Goal: Task Accomplishment & Management: Complete application form

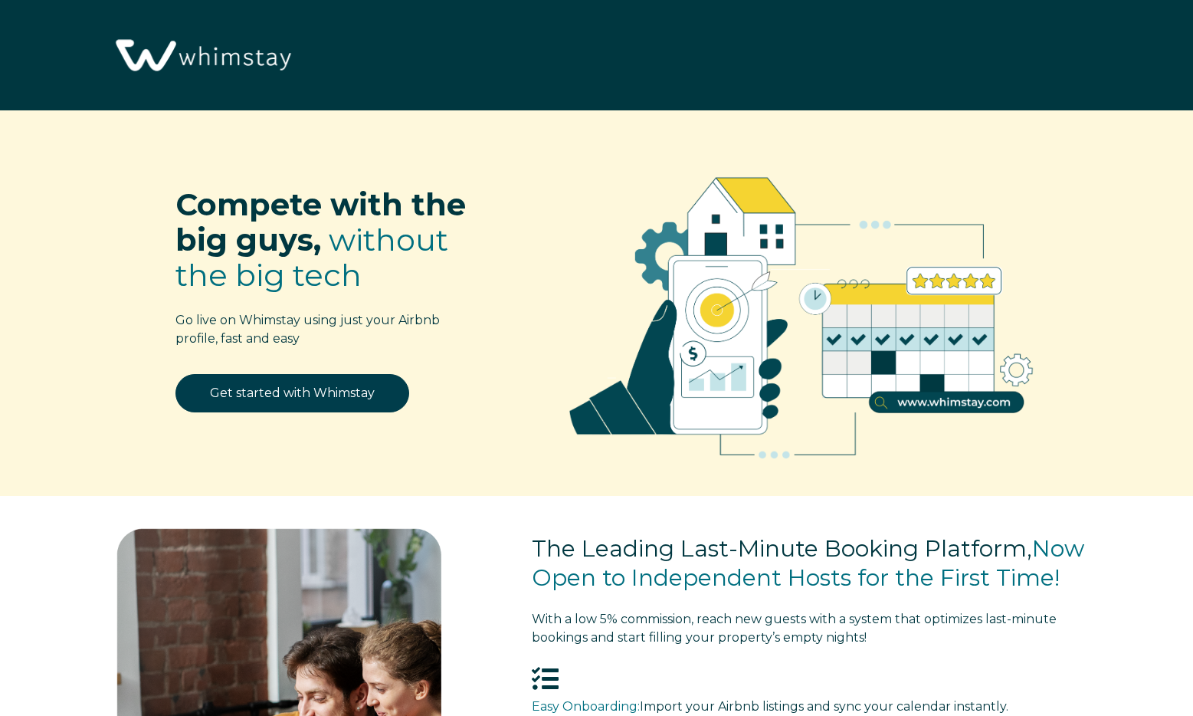
select select "US"
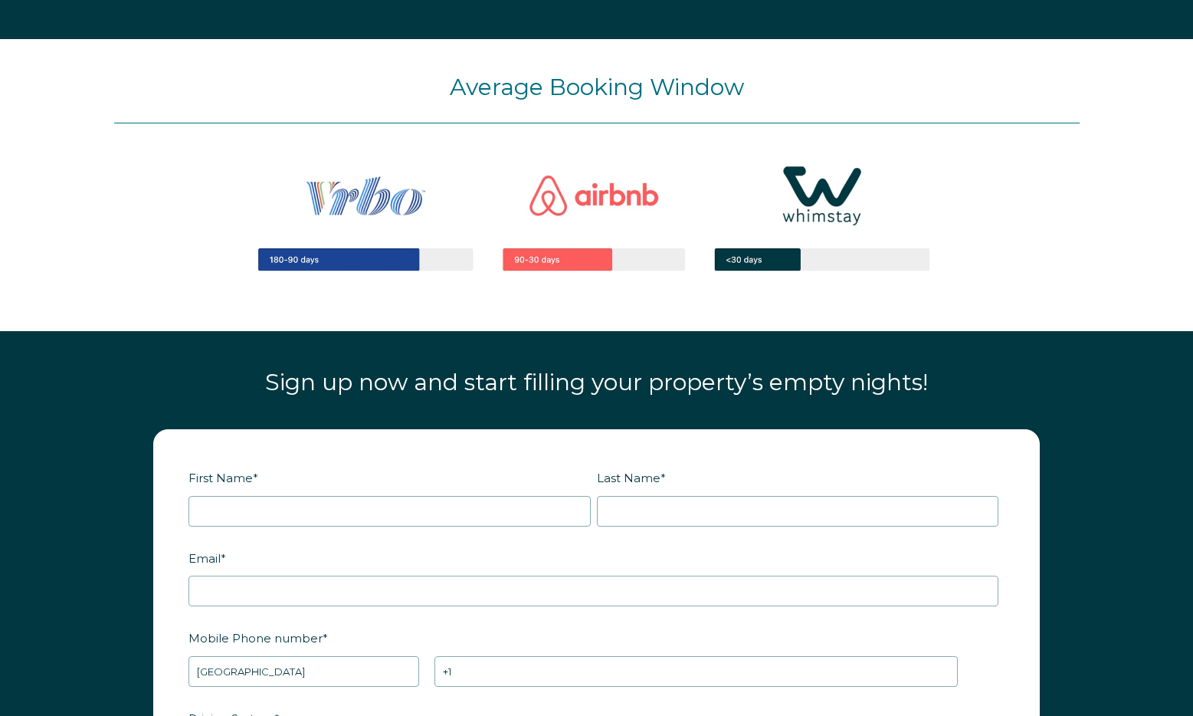
scroll to position [1563, 0]
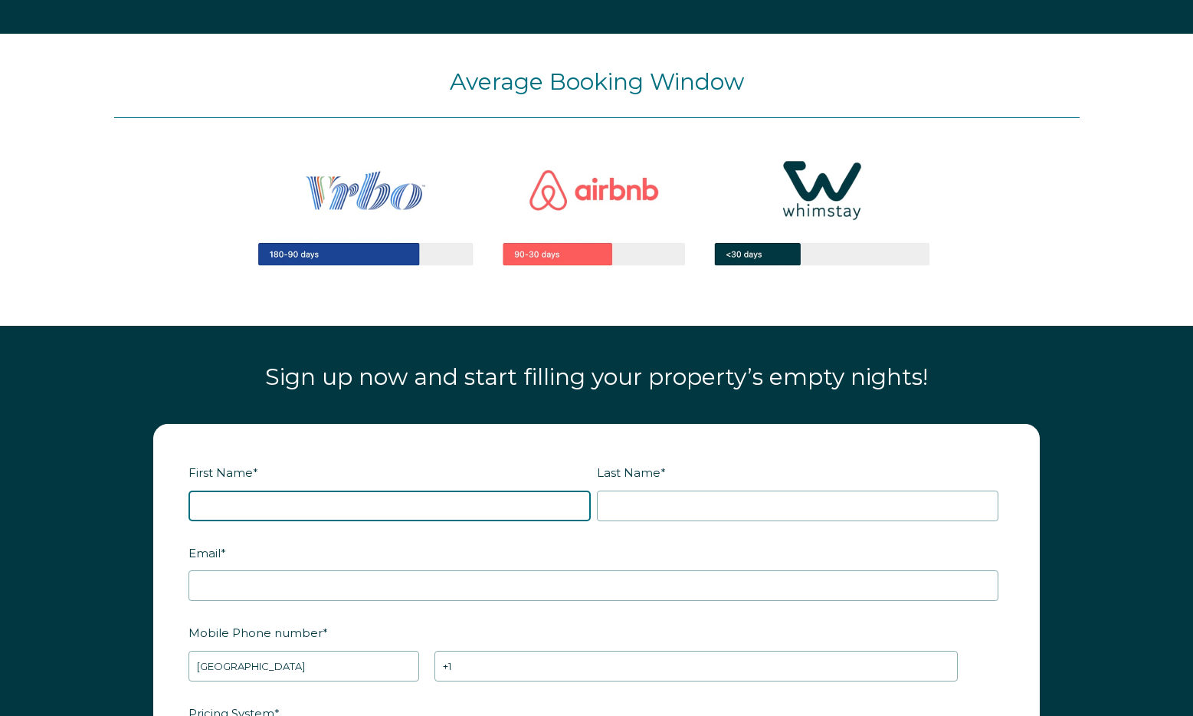
click at [354, 499] on input "First Name *" at bounding box center [390, 505] width 402 height 31
type input "Josh"
type input "Severson"
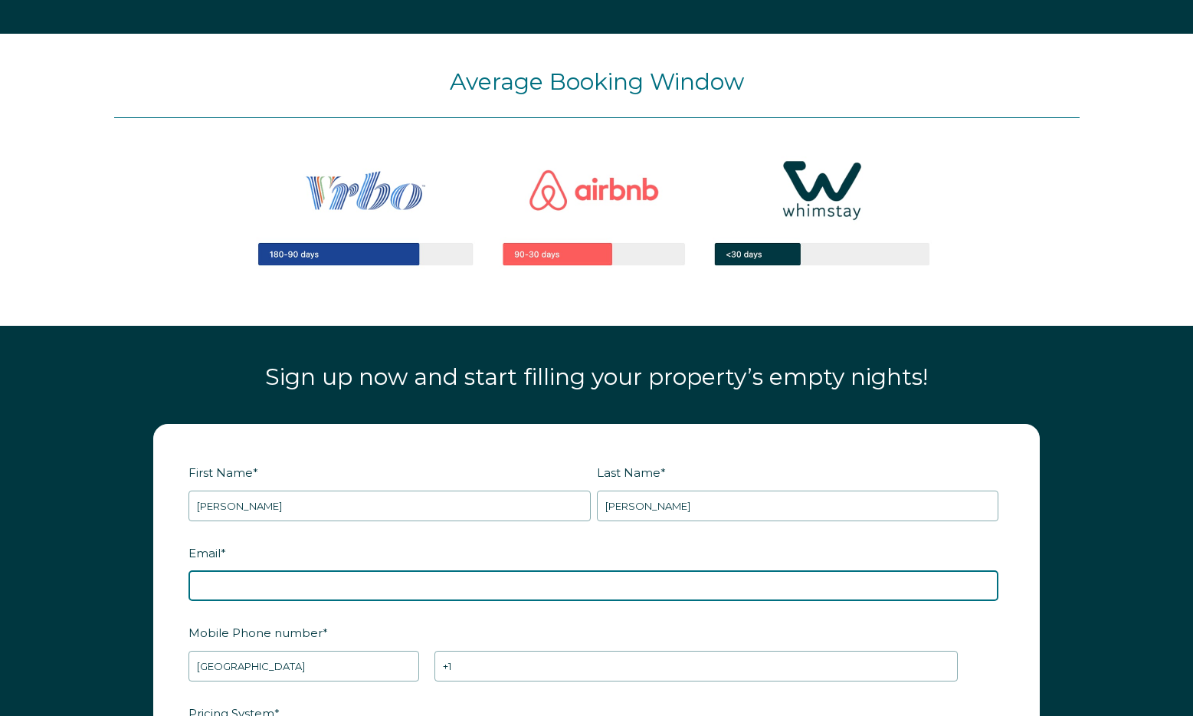
type input "joshseverson33@gmail.com"
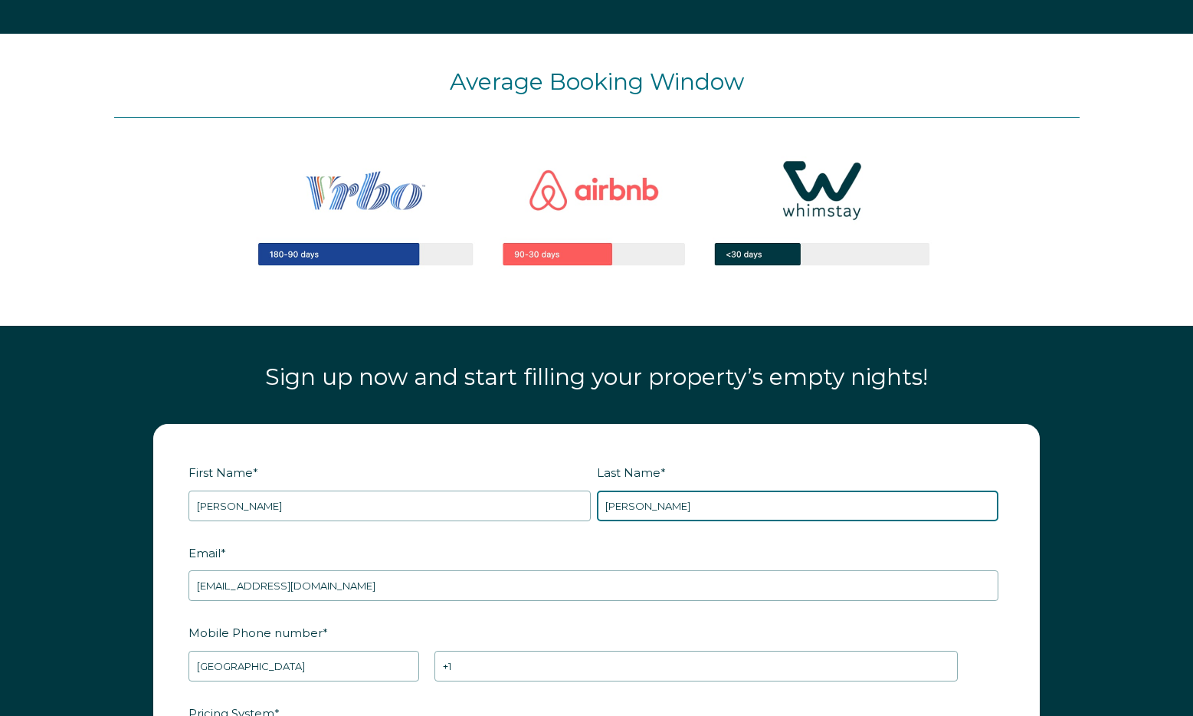
click at [689, 506] on input "[PERSON_NAME]" at bounding box center [798, 505] width 402 height 31
click at [688, 506] on input "Severson" at bounding box center [798, 505] width 402 height 31
click at [689, 507] on input "RBOT19" at bounding box center [798, 505] width 402 height 31
type input "RBOT19"
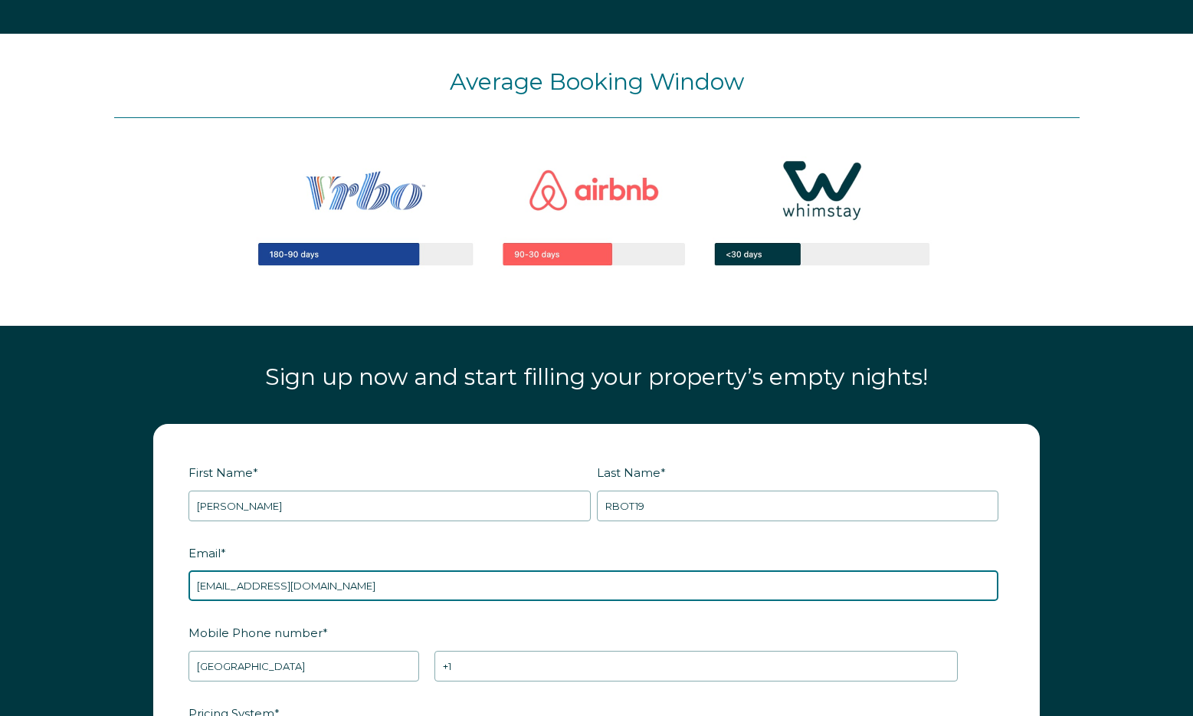
drag, startPoint x: 268, startPoint y: 586, endPoint x: 304, endPoint y: 599, distance: 38.3
click at [269, 586] on input "joshseverson33@gmail.com" at bounding box center [594, 585] width 810 height 31
paste input "RBOT19"
type input "joshseverson33+RBOT19@gmail.com"
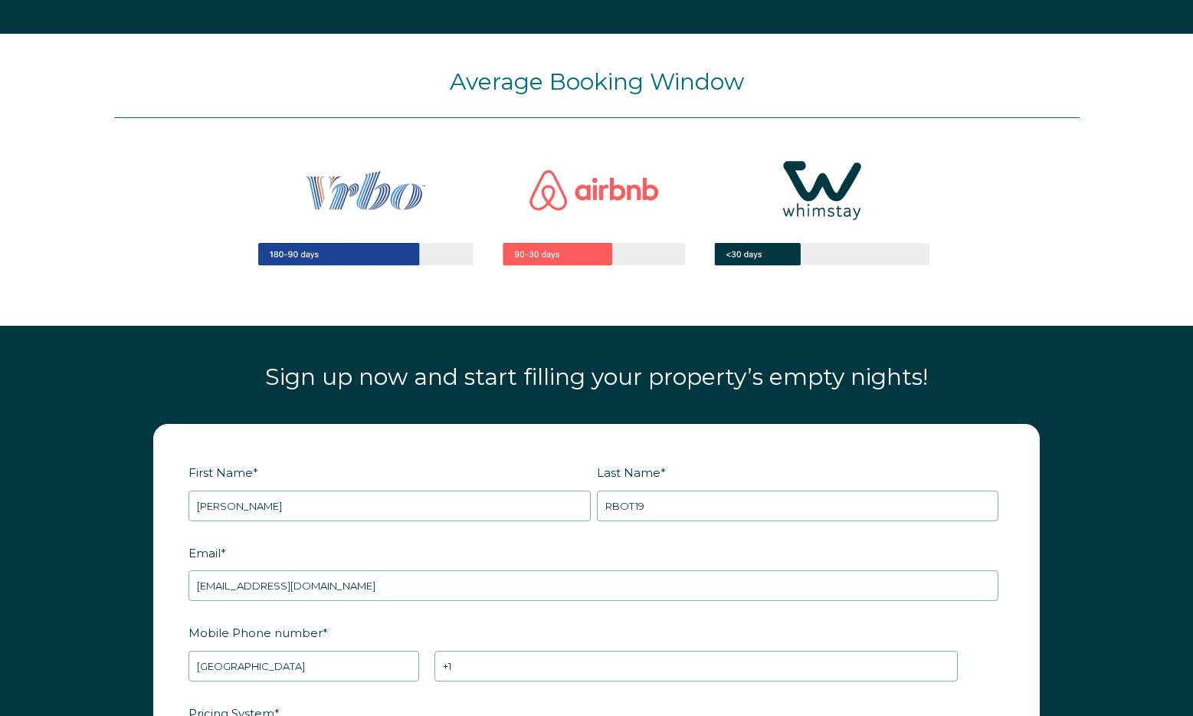
click at [654, 698] on fieldset "Mobile Phone number * * Afghanistan (‫افغانستان‬‎) Albania (Shqipëri) Algeria (…" at bounding box center [597, 659] width 816 height 80
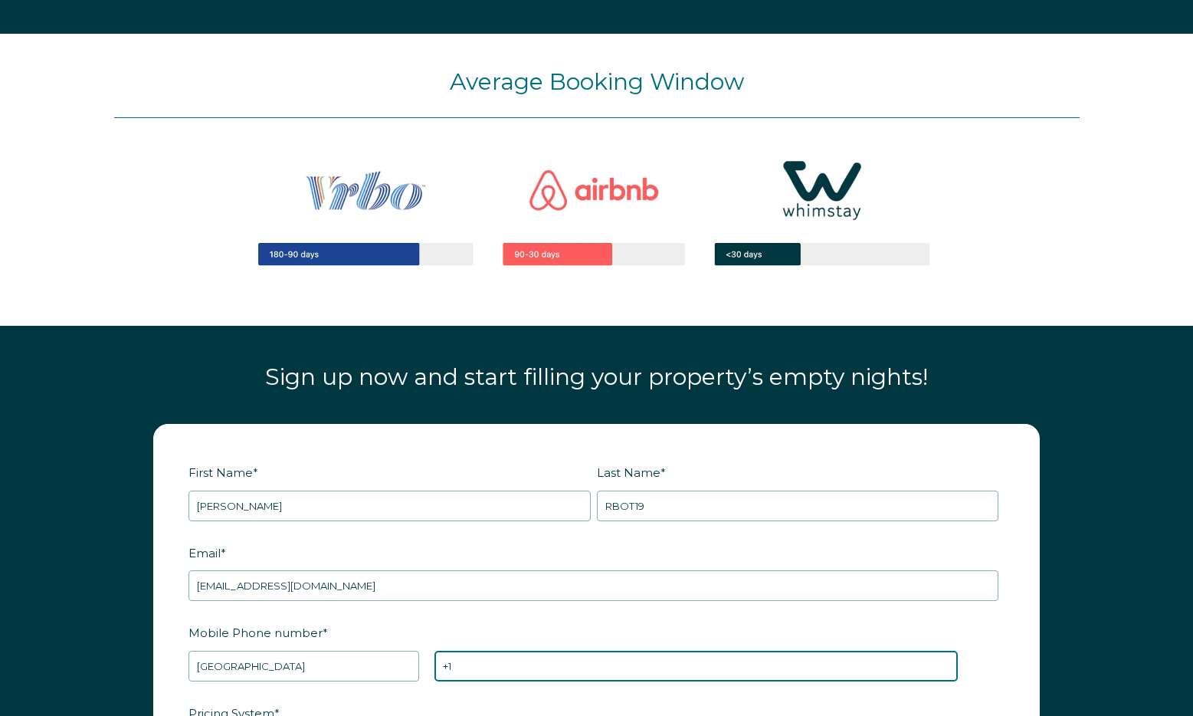
click at [646, 672] on input "+1" at bounding box center [696, 666] width 523 height 31
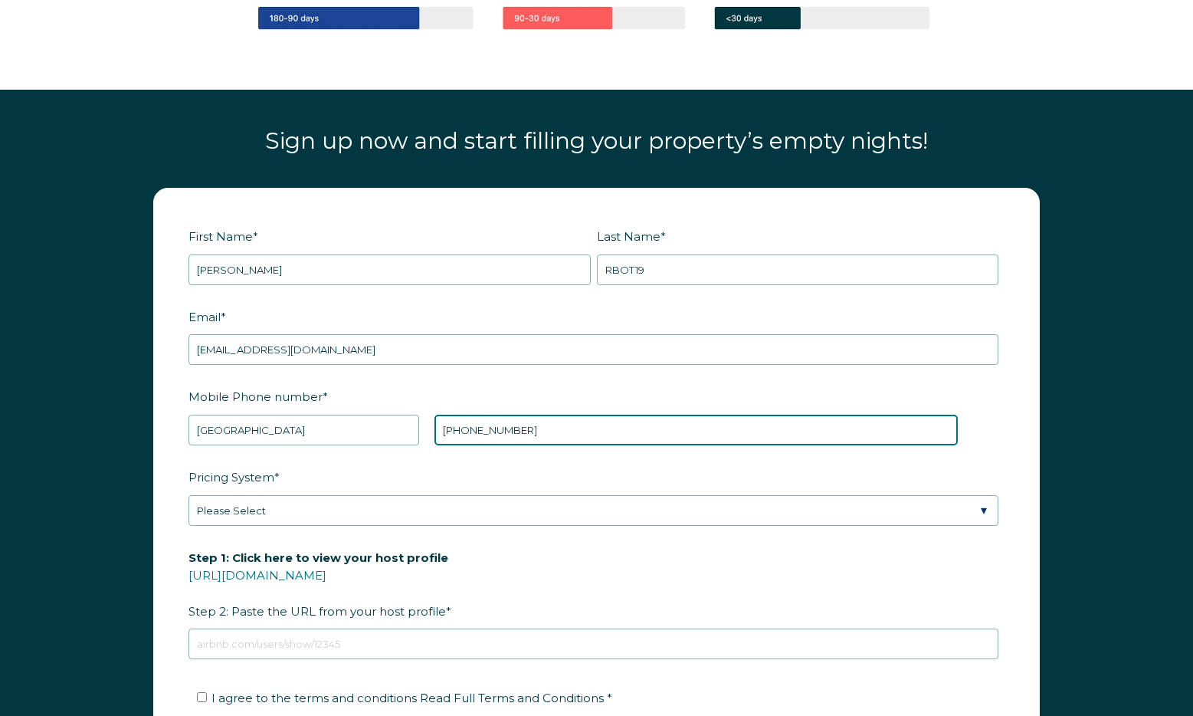
scroll to position [1839, 0]
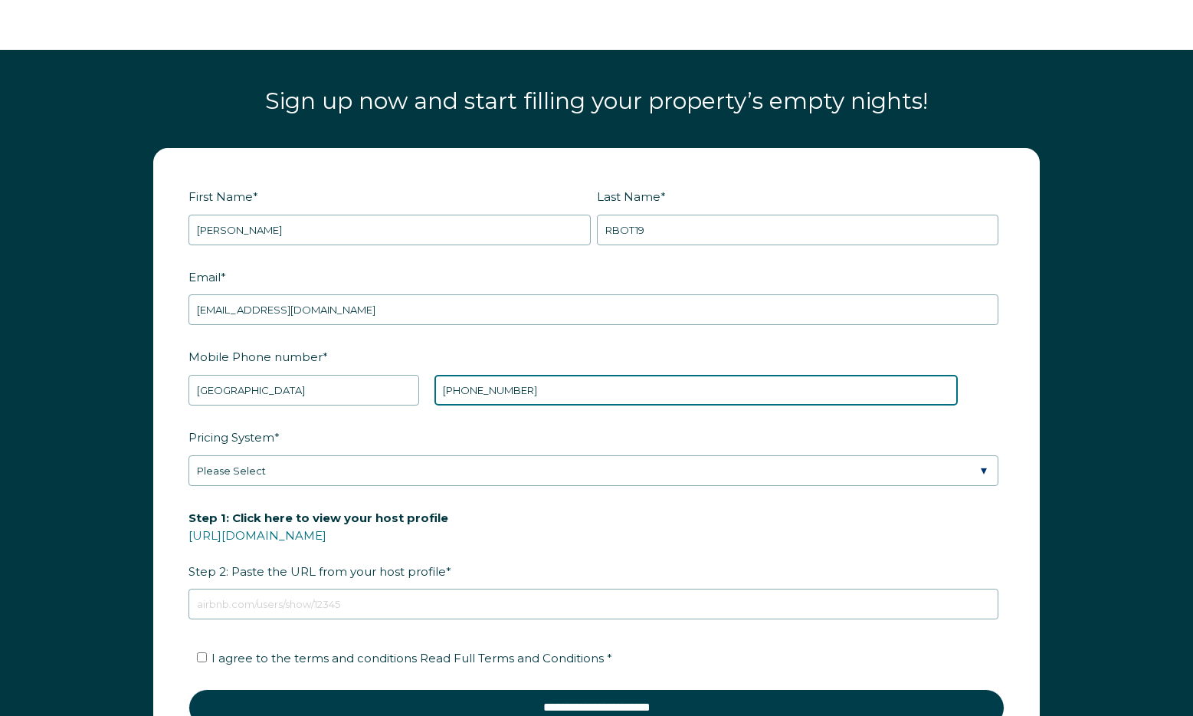
type input "+1 6567665544"
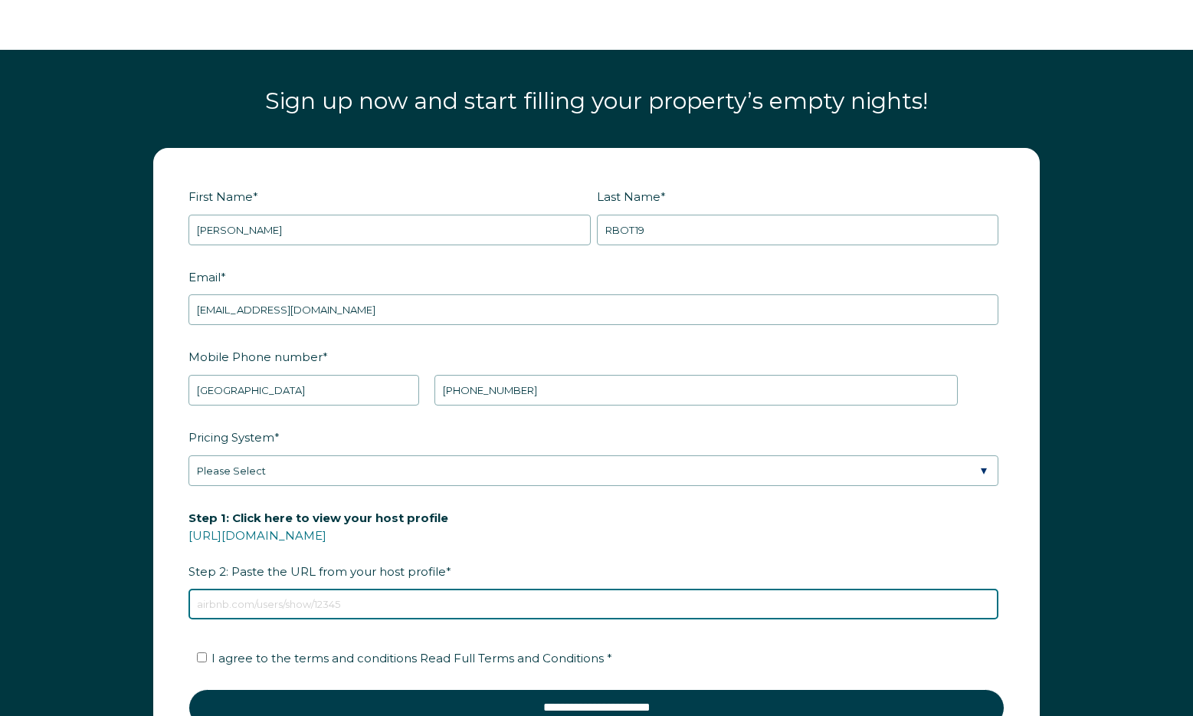
click at [417, 590] on input "Step 1: Click here to view your host profile https://www.airbnb.com/users/show/…" at bounding box center [594, 604] width 810 height 31
type input "https://www.airbnb.com/users/show/224424550"
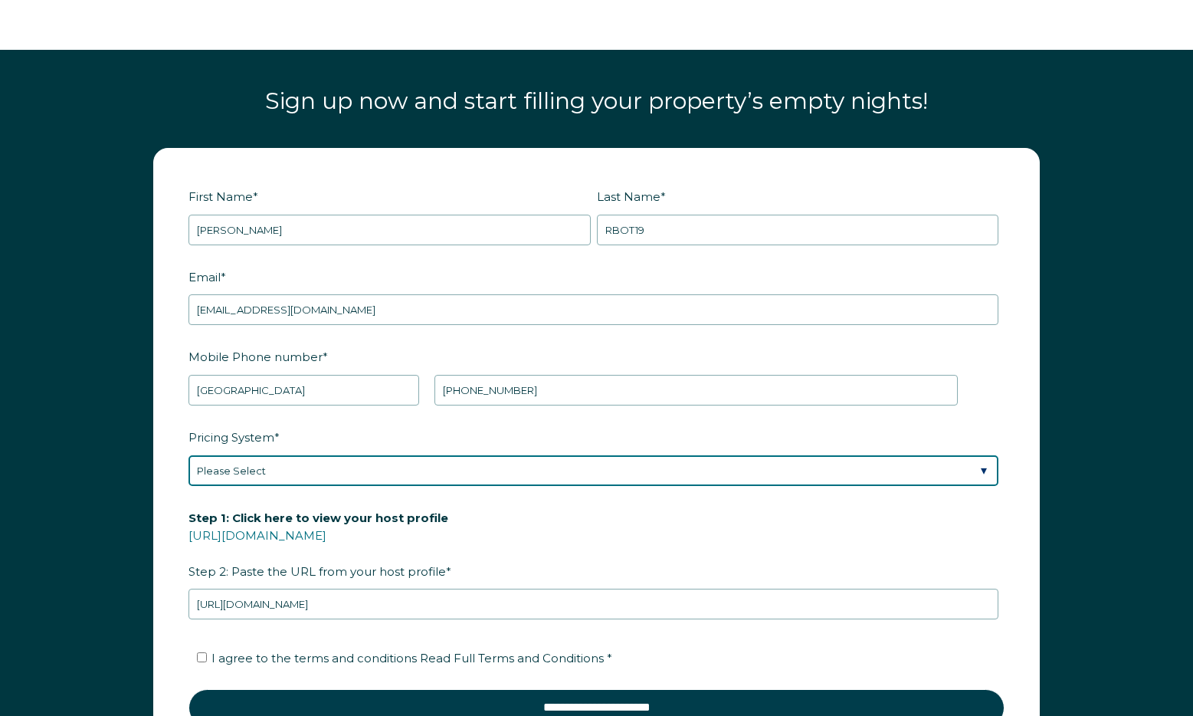
click at [378, 469] on select "Please Select Manual Airbnb Smart Pricing PriceLabs Wheelhouse Beyond Pricing 3…" at bounding box center [594, 470] width 810 height 31
select select "Airbnb Smart Pricing"
click at [189, 455] on select "Please Select Manual Airbnb Smart Pricing PriceLabs Wheelhouse Beyond Pricing 3…" at bounding box center [594, 470] width 810 height 31
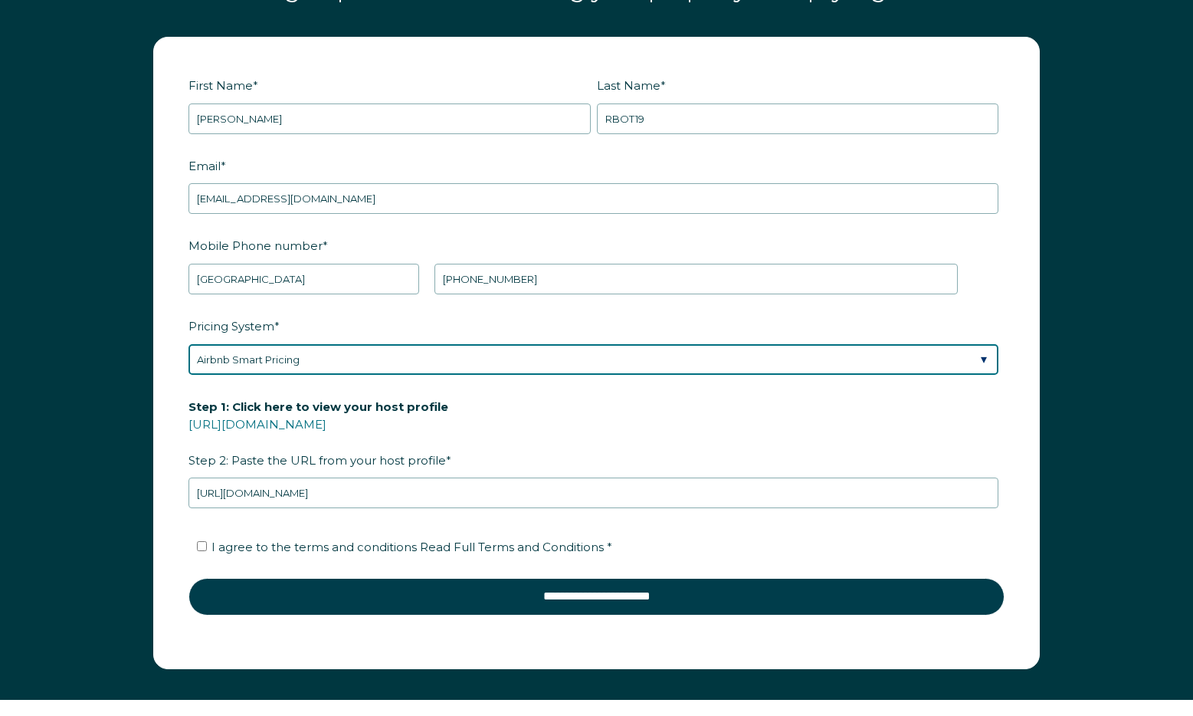
scroll to position [1950, 0]
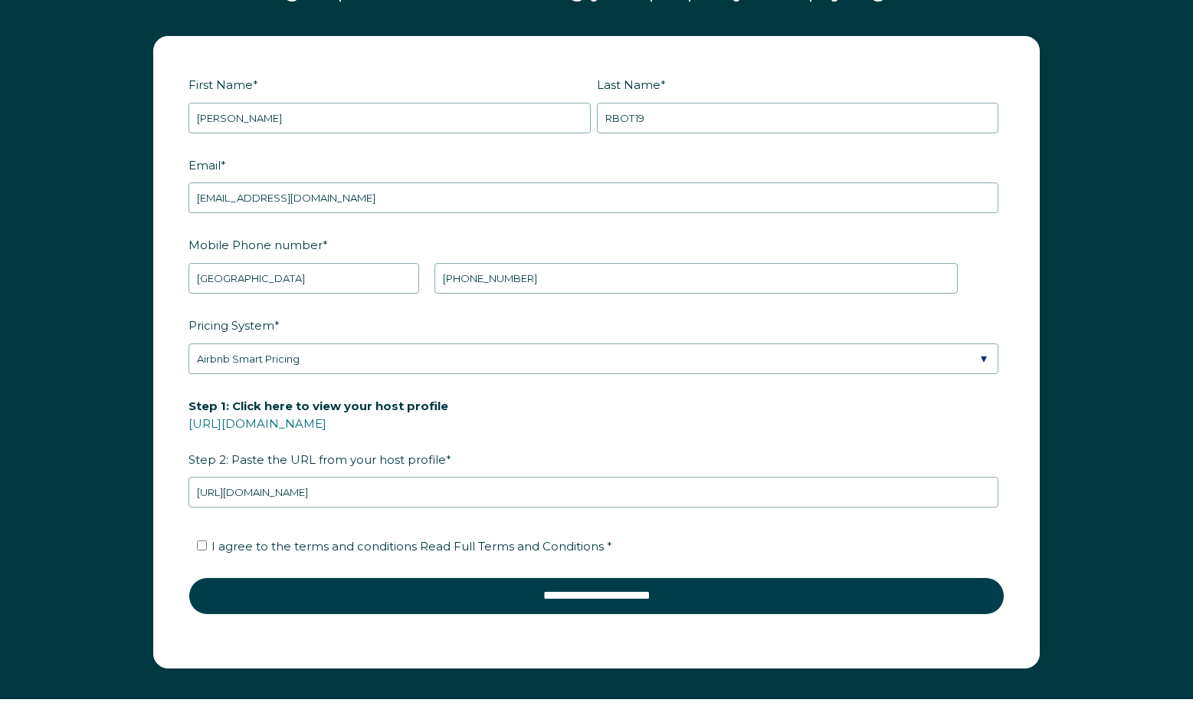
click at [338, 542] on span "I agree to the terms and conditions Read Full Terms and Conditions *" at bounding box center [412, 546] width 401 height 15
click at [207, 542] on input "I agree to the terms and conditions Read Full Terms and Conditions *" at bounding box center [202, 545] width 10 height 10
checkbox input "true"
click at [100, 438] on div "First Name * Josh Last Name * RBOT19 RBO Token Company ID Referrer Code Dialer …" at bounding box center [596, 360] width 1193 height 678
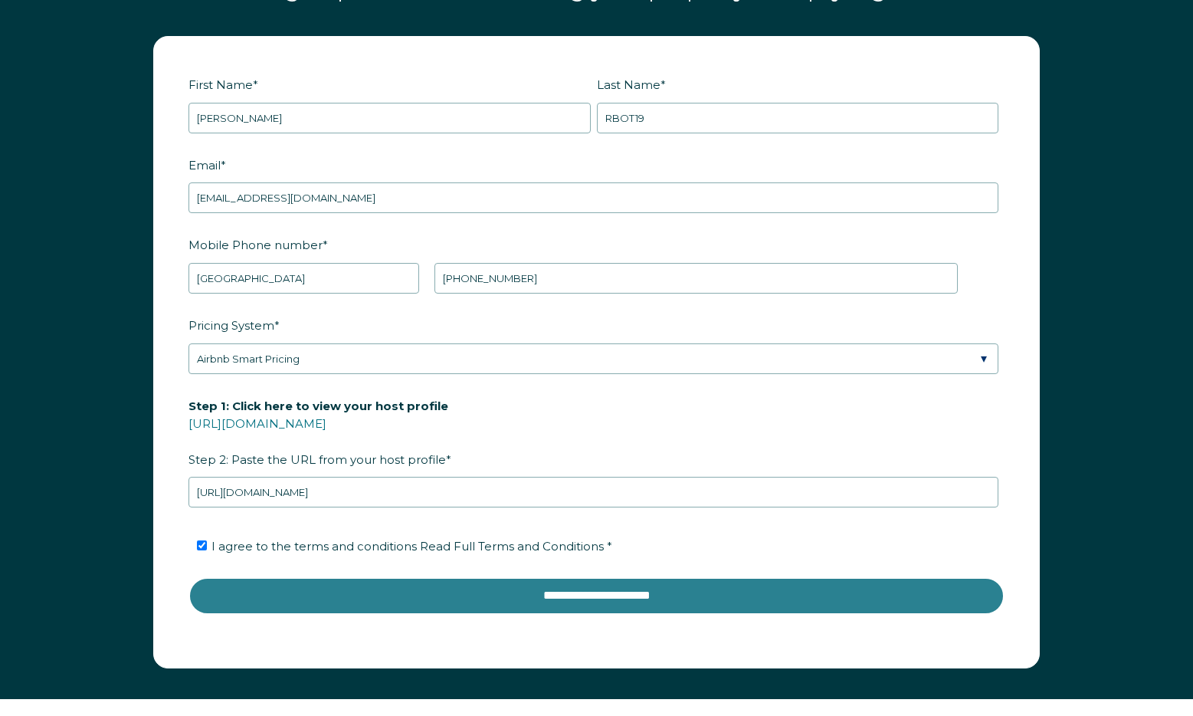
drag, startPoint x: 544, startPoint y: 595, endPoint x: 553, endPoint y: 592, distance: 9.7
click at [545, 595] on input "**********" at bounding box center [597, 595] width 816 height 37
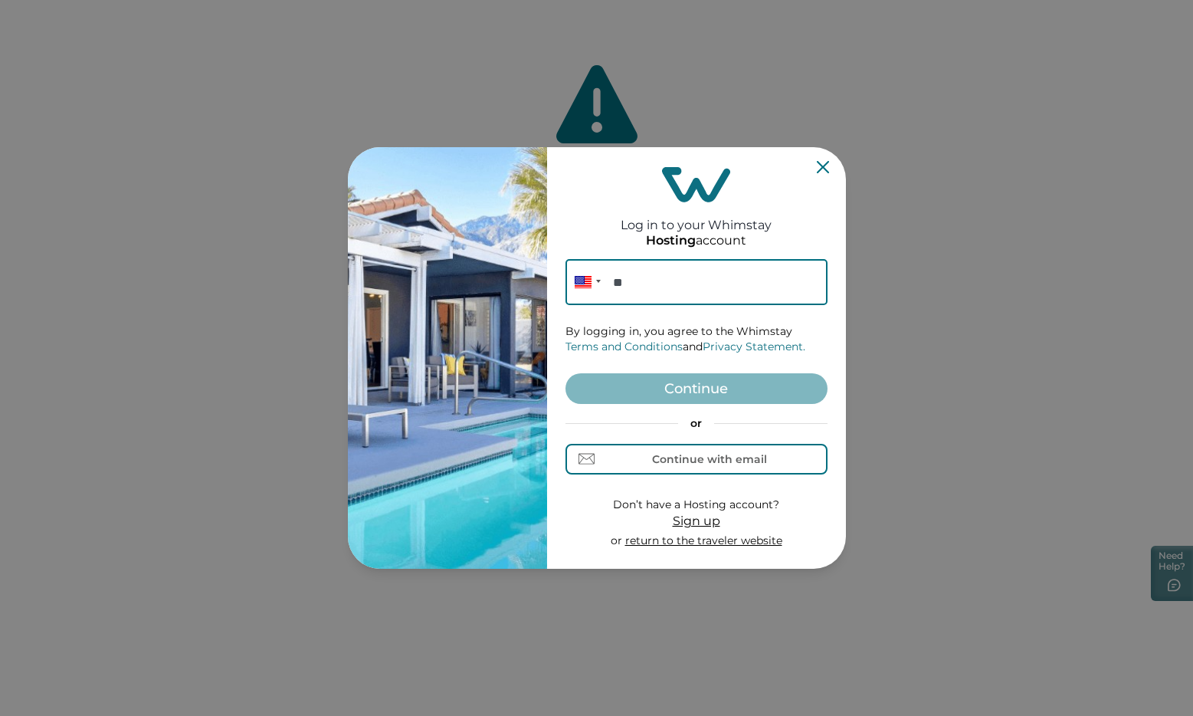
click at [516, 99] on div "Log in to your Whimstay Hosting account Phone ** By logging in, you agree to th…" at bounding box center [596, 358] width 1193 height 716
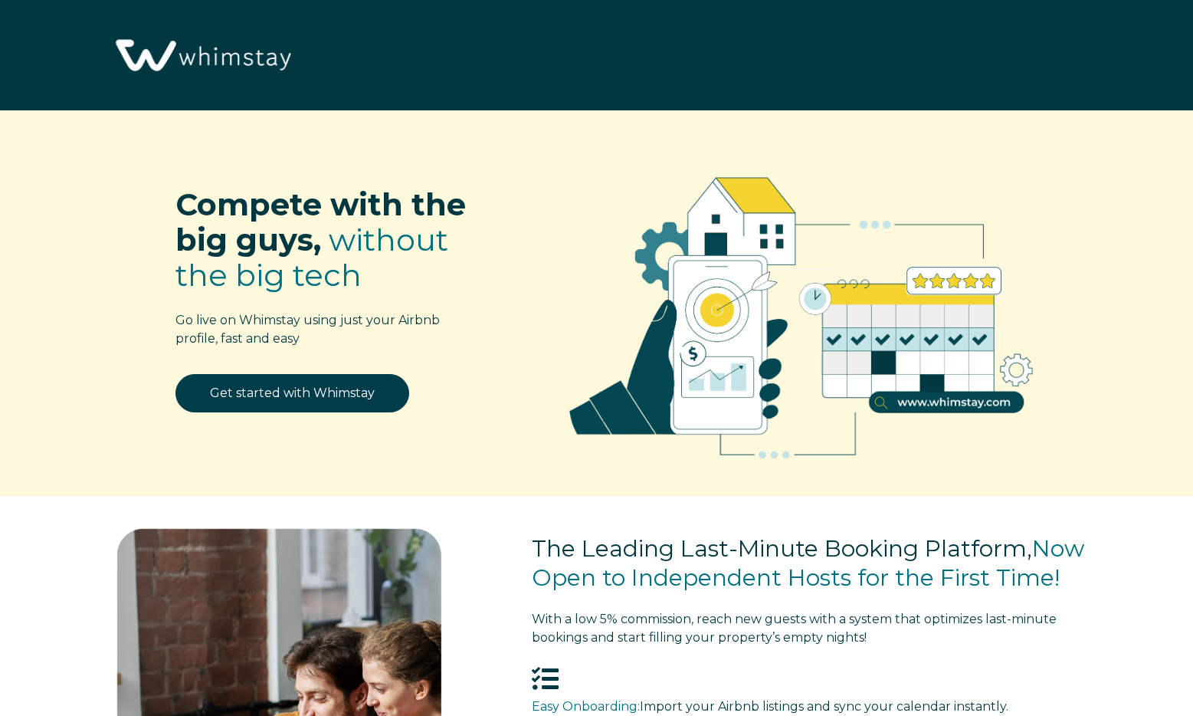
scroll to position [1950, 0]
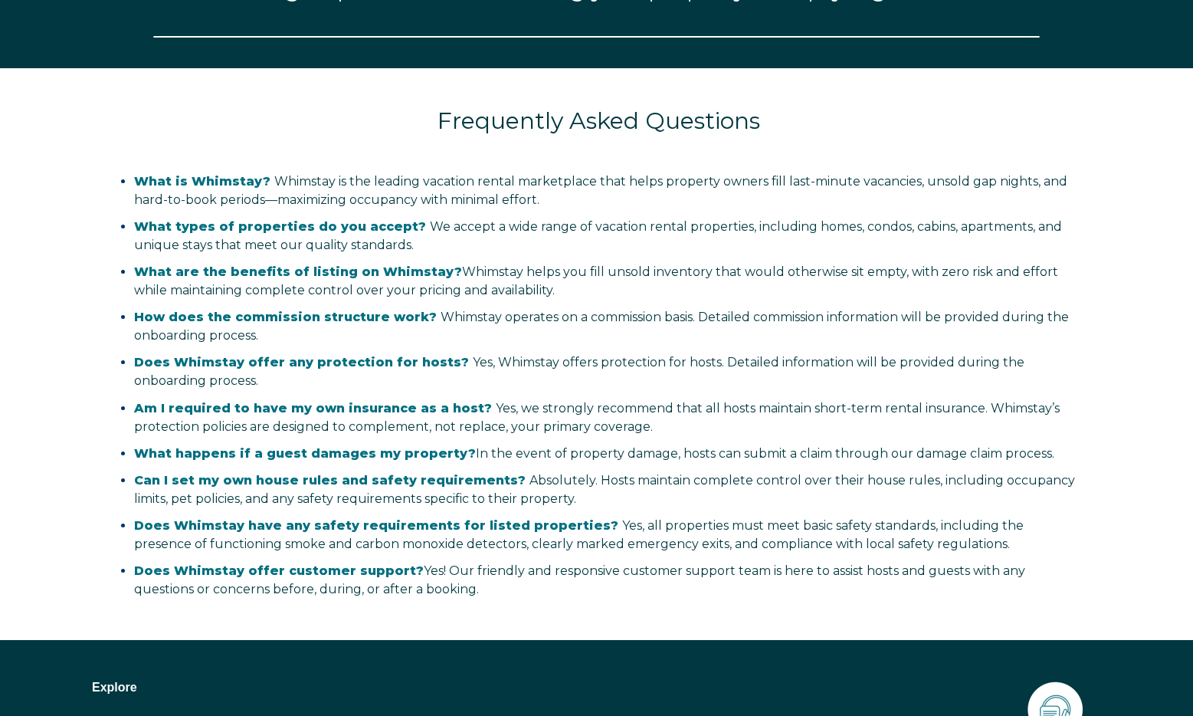
select select "US"
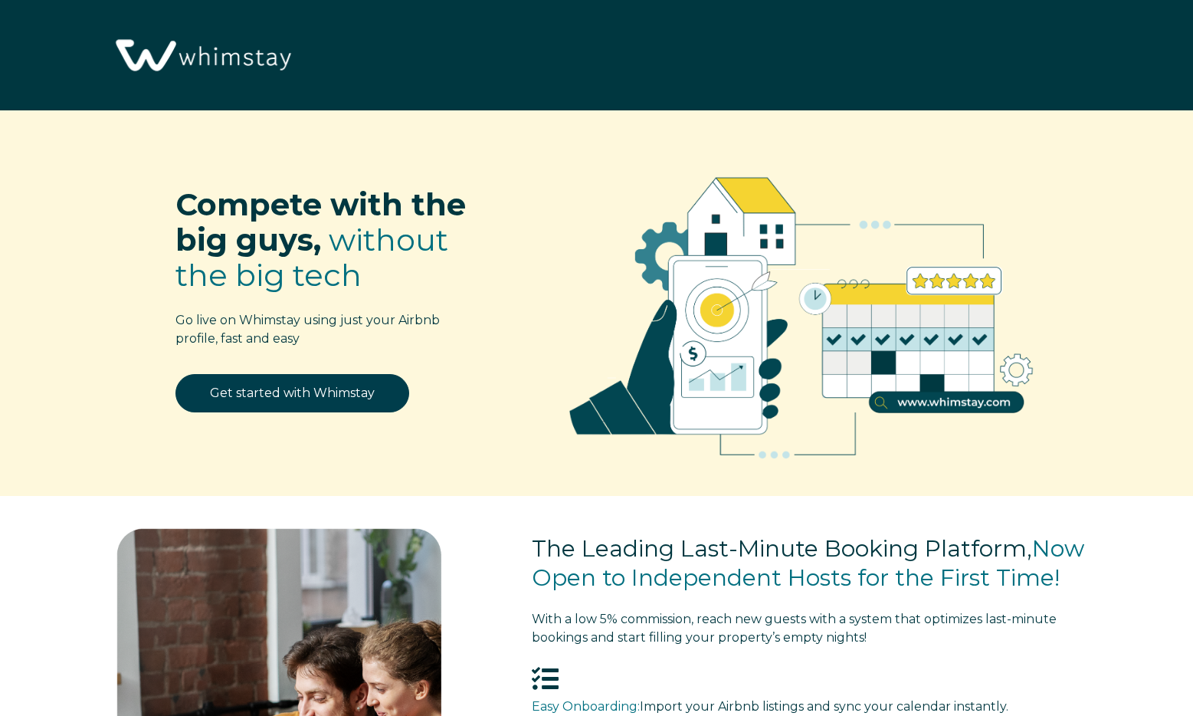
select select "US"
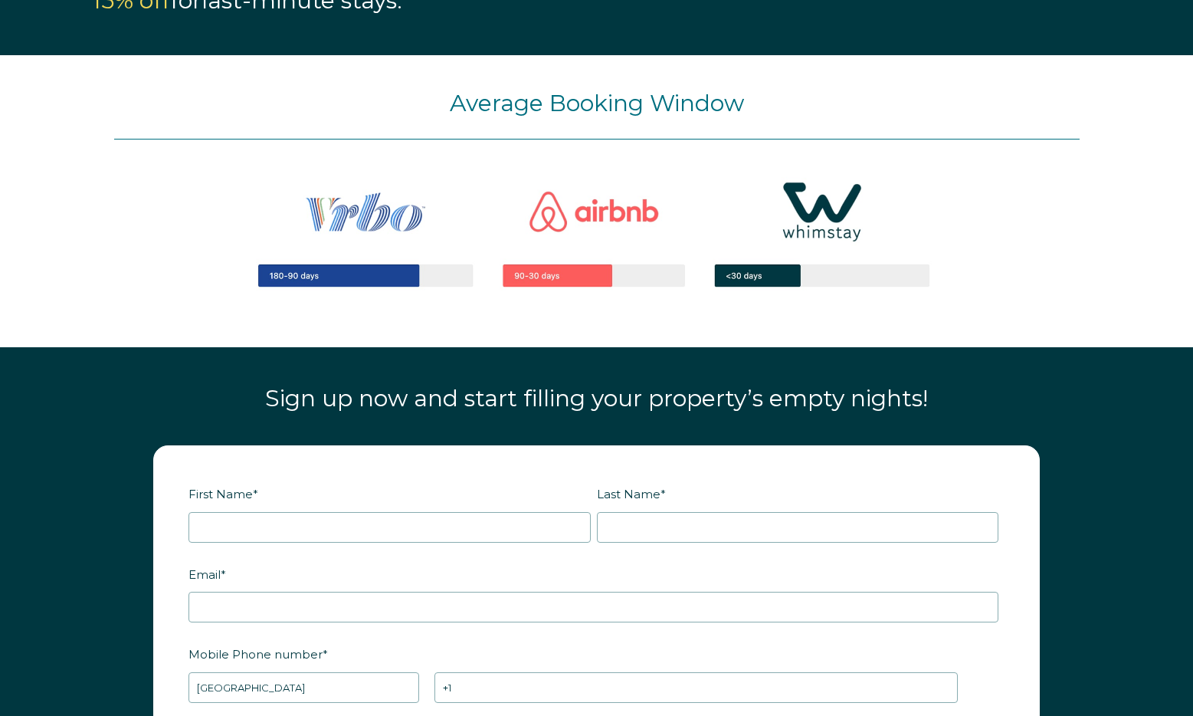
scroll to position [1957, 0]
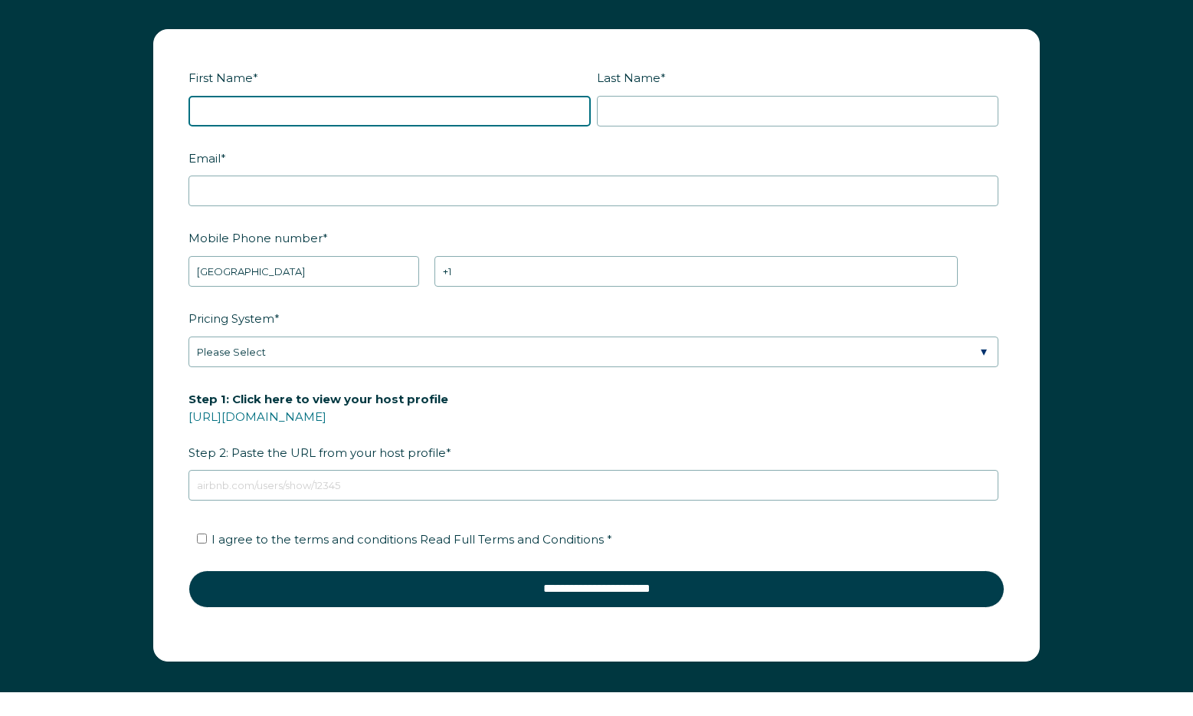
click at [277, 109] on input "First Name *" at bounding box center [390, 111] width 402 height 31
type input "Josh"
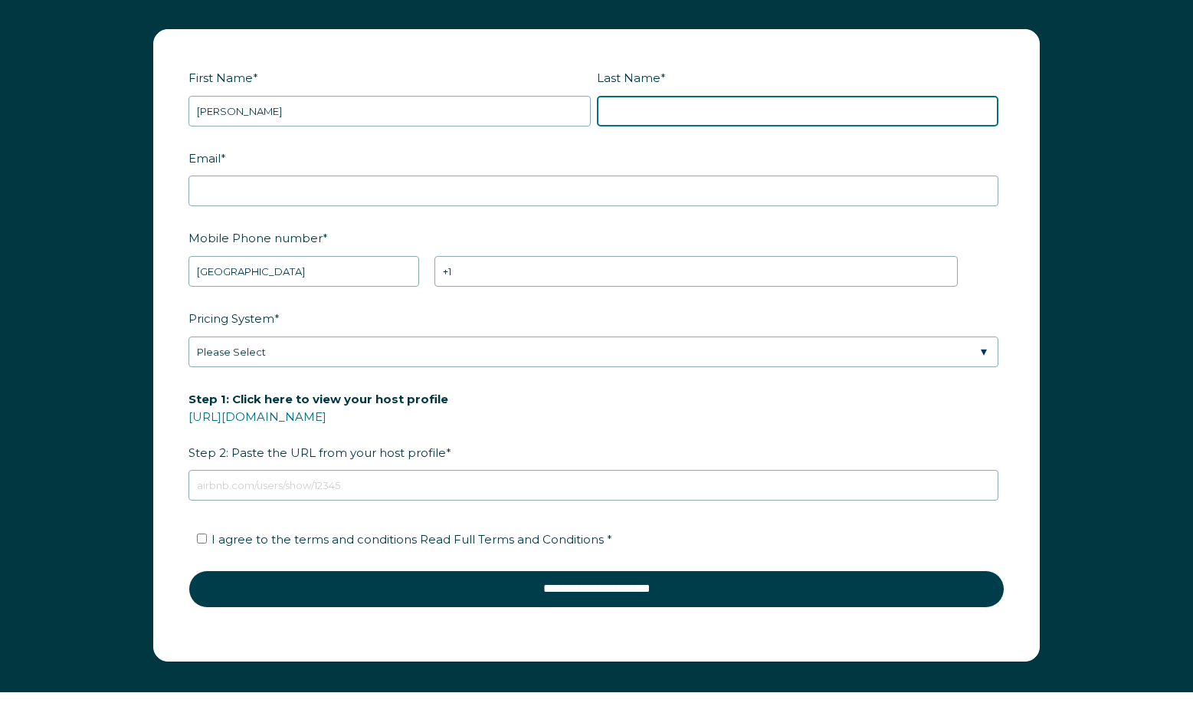
type input "Severson"
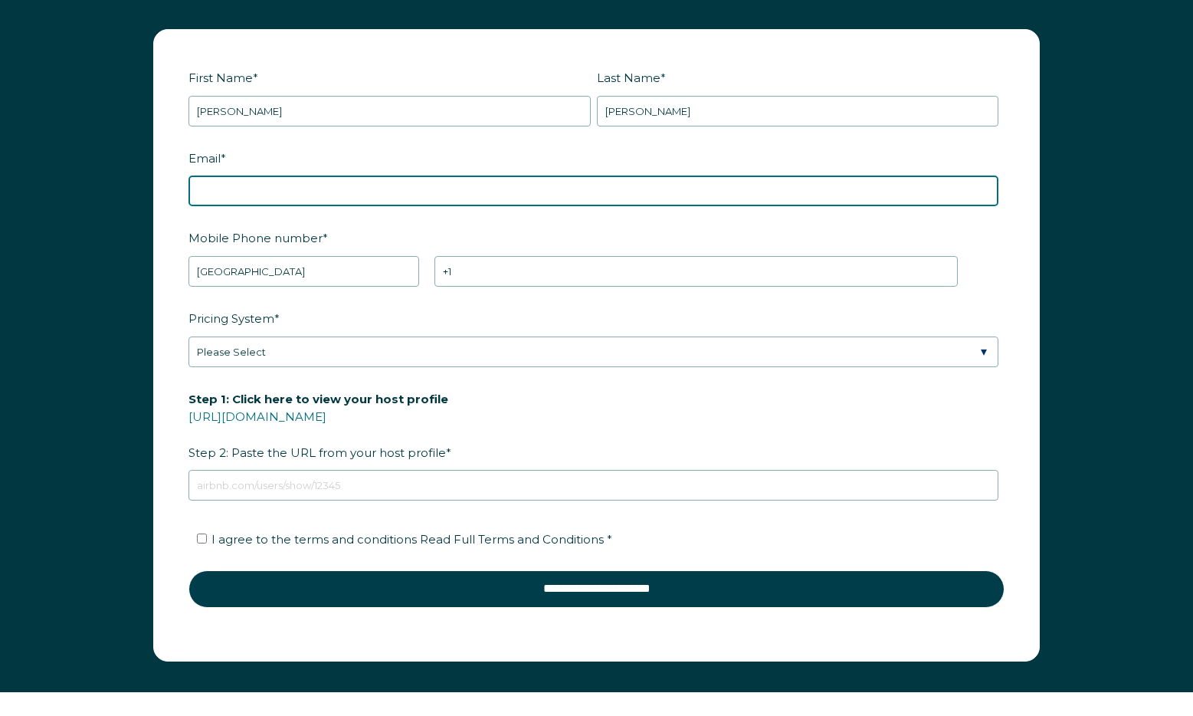
type input "joshseverson33@gmail.com"
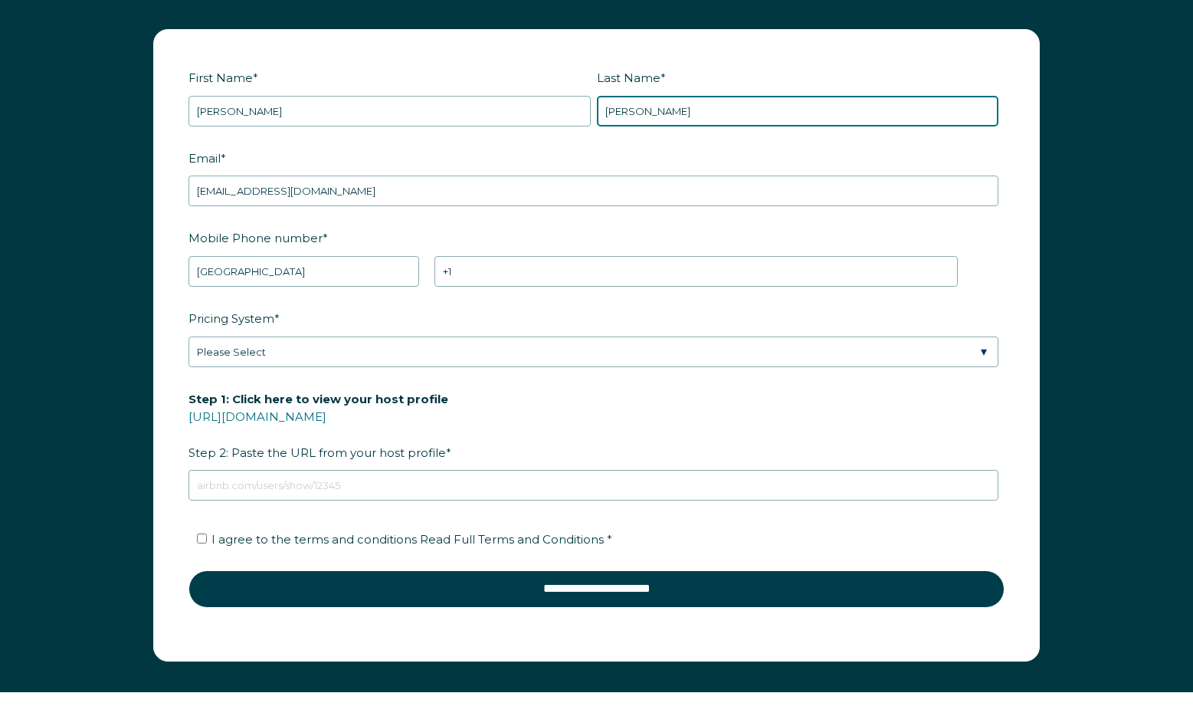
click at [645, 105] on input "Severson" at bounding box center [798, 111] width 402 height 31
type input "RBOT20"
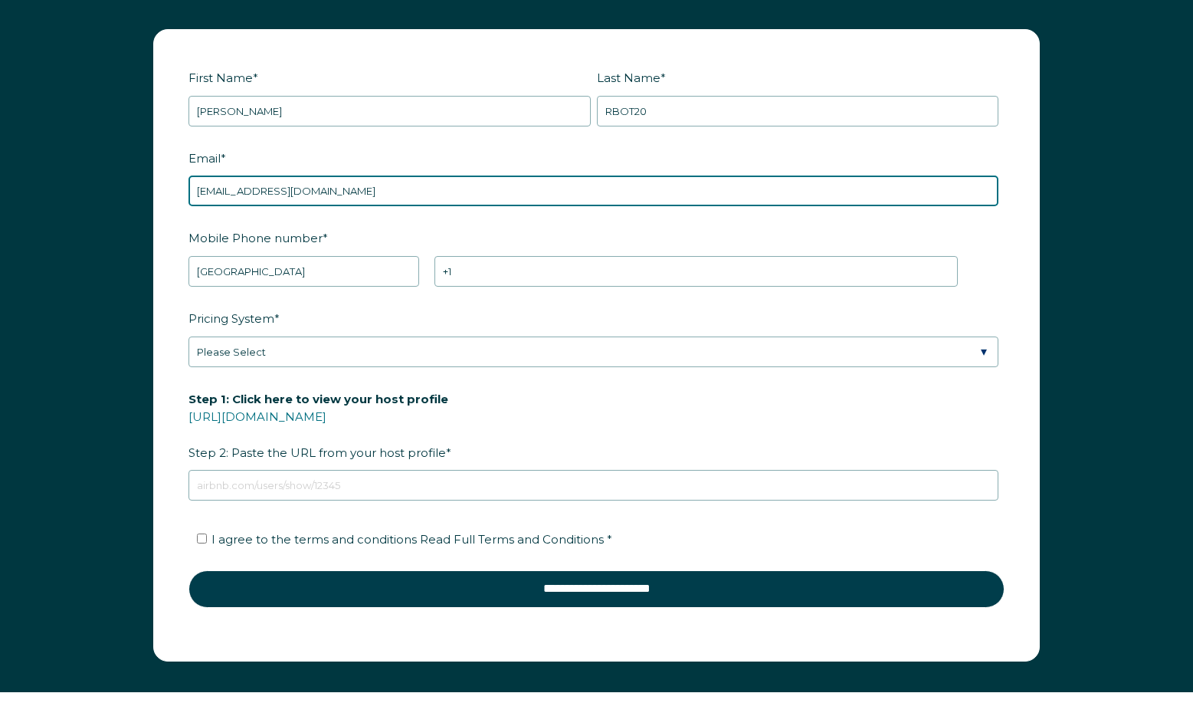
click at [277, 187] on input "joshseverson33@gmail.com" at bounding box center [594, 190] width 810 height 31
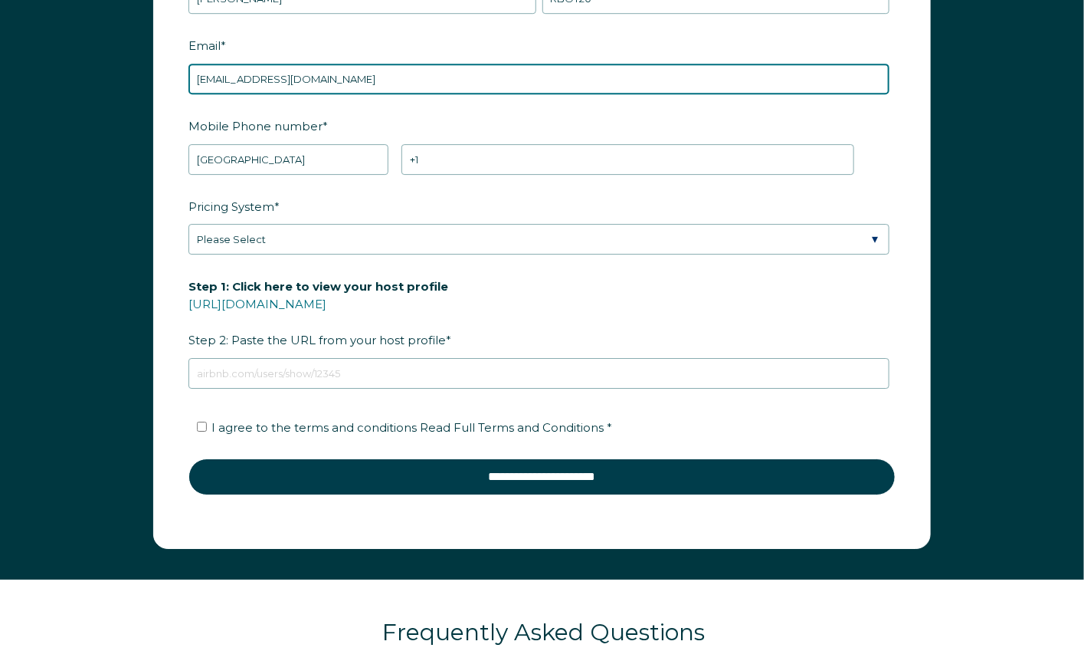
paste input "RBOT20"
drag, startPoint x: 275, startPoint y: 76, endPoint x: 377, endPoint y: 118, distance: 110.3
click at [274, 77] on input "joshseverson33RBOT20@gmail.com" at bounding box center [539, 79] width 701 height 31
type input "joshseverson33+RBOT20@gmail.com"
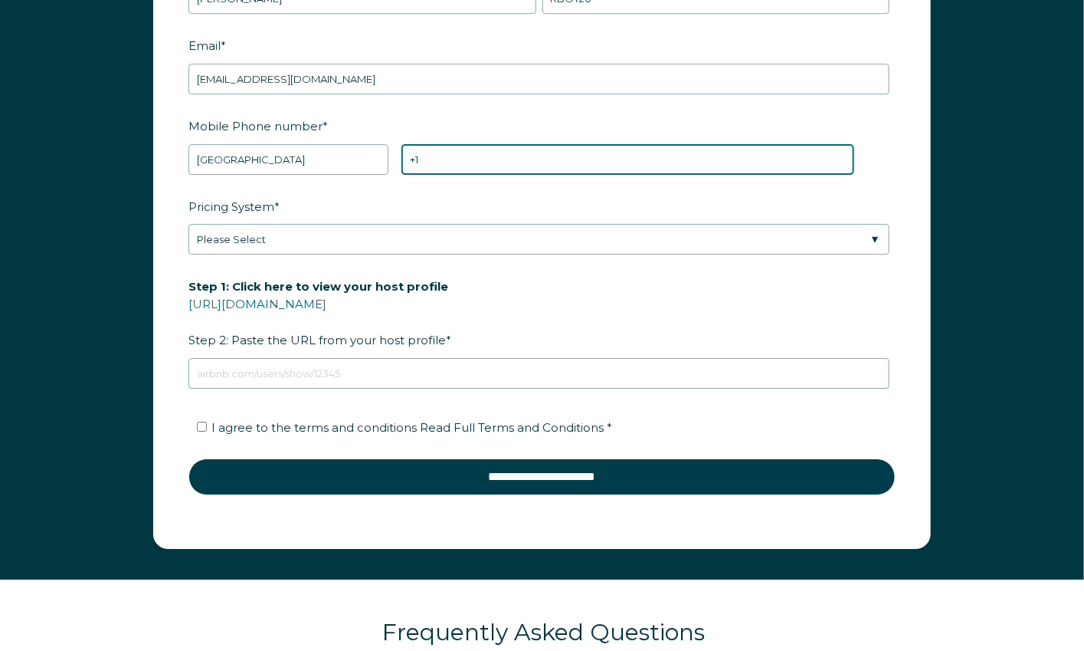
click at [559, 149] on input "+1" at bounding box center [628, 159] width 453 height 31
click at [557, 156] on input "+1" at bounding box center [628, 159] width 453 height 31
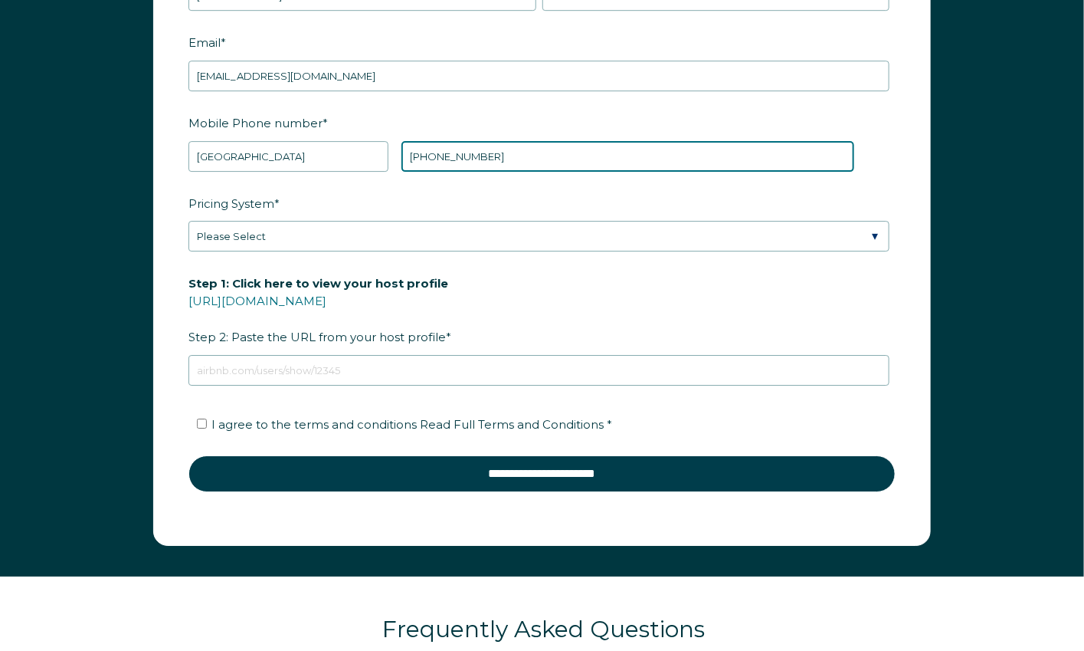
type input "+1 6564543342"
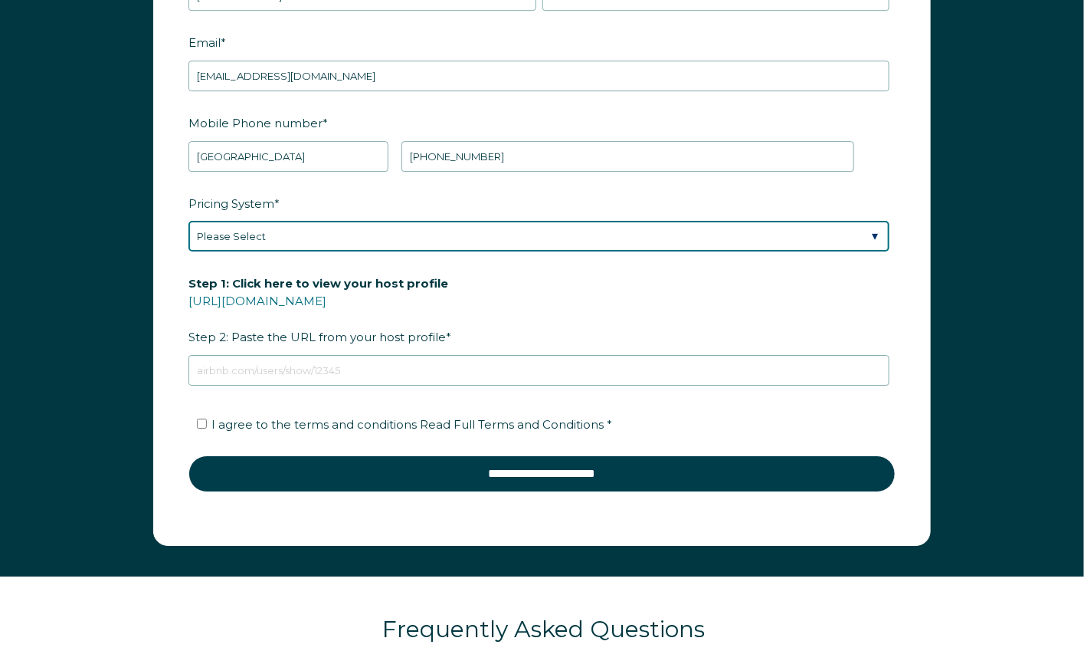
click at [371, 230] on select "Please Select Manual Airbnb Smart Pricing PriceLabs Wheelhouse Beyond Pricing 3…" at bounding box center [539, 236] width 701 height 31
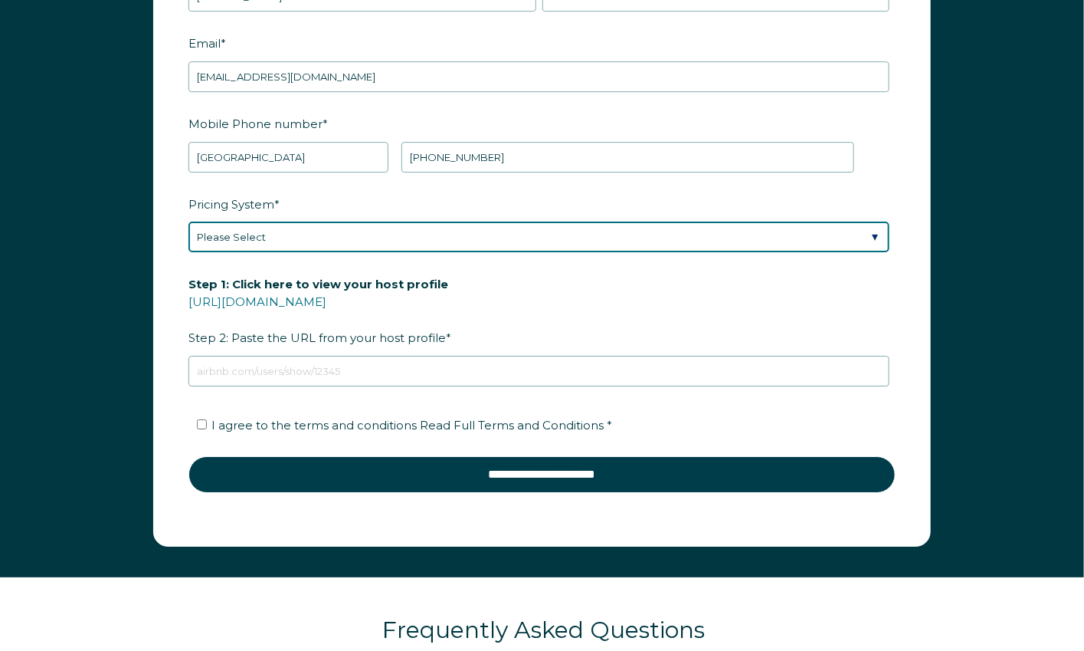
scroll to position [1961, 0]
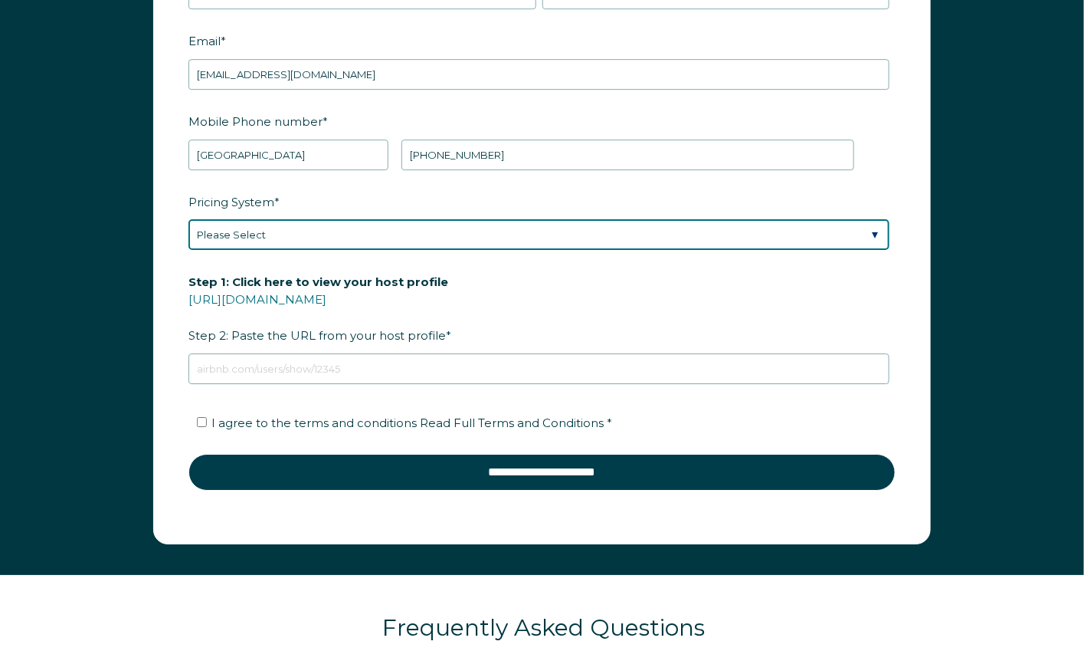
select select "PriceLabs"
click at [189, 219] on select "Please Select Manual Airbnb Smart Pricing PriceLabs Wheelhouse Beyond Pricing 3…" at bounding box center [539, 234] width 701 height 31
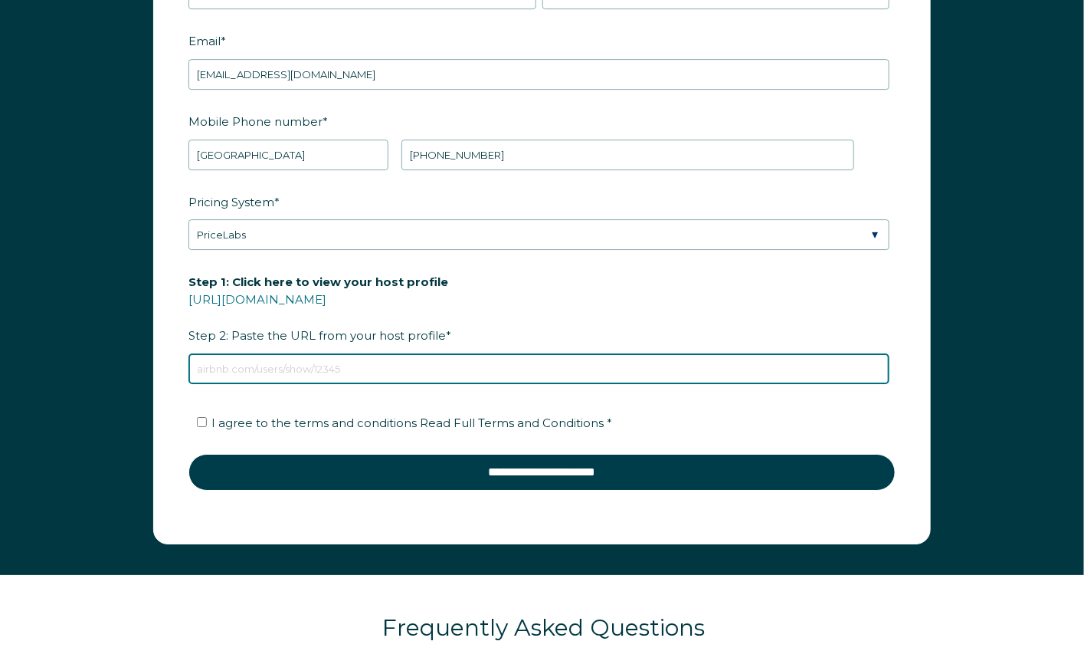
click at [307, 379] on input "Step 1: Click here to view your host profile https://www.airbnb.com/users/show/…" at bounding box center [539, 368] width 701 height 31
type input "https://www.airbnb.com/users/show/224424550"
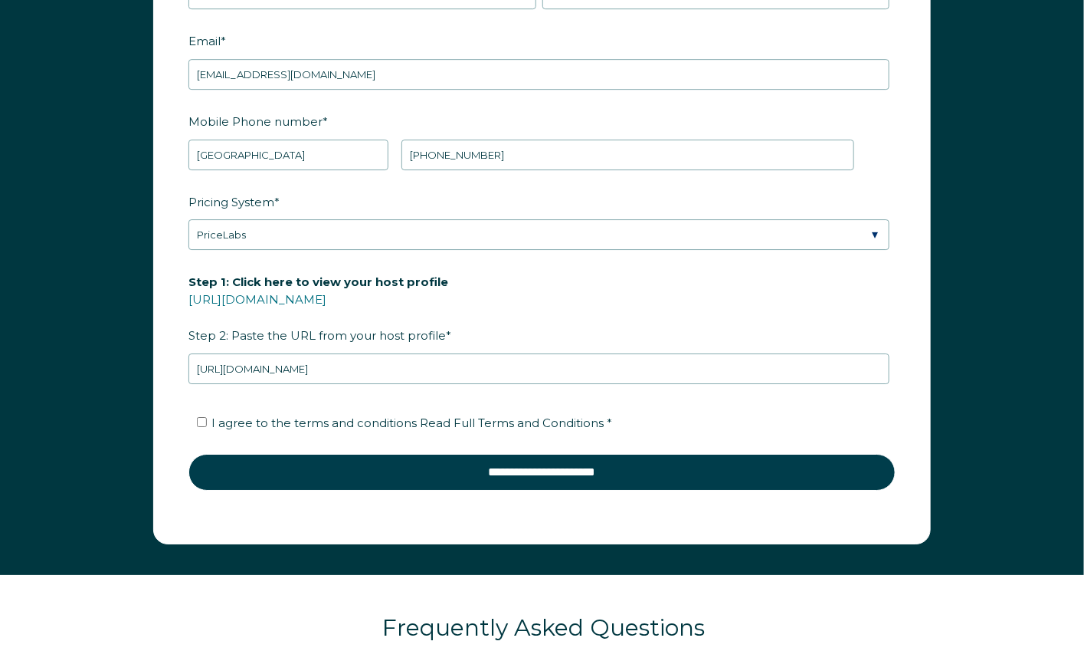
click at [231, 423] on span "I agree to the terms and conditions Read Full Terms and Conditions *" at bounding box center [412, 422] width 401 height 15
click at [207, 423] on input "I agree to the terms and conditions Read Full Terms and Conditions *" at bounding box center [202, 422] width 10 height 10
checkbox input "true"
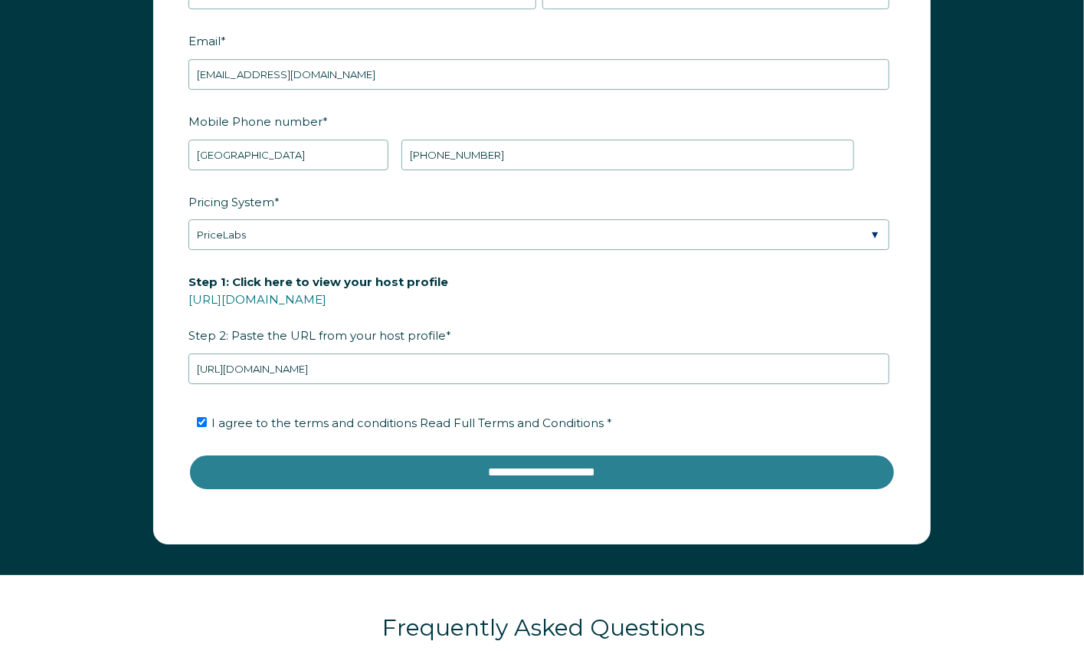
click at [457, 478] on input "**********" at bounding box center [542, 472] width 707 height 37
